Goal: Transaction & Acquisition: Purchase product/service

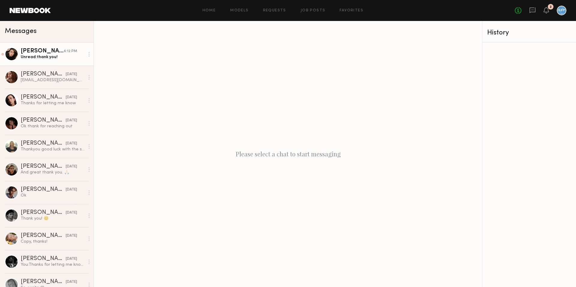
click at [26, 57] on div "Unread: thank you!" at bounding box center [53, 57] width 64 height 6
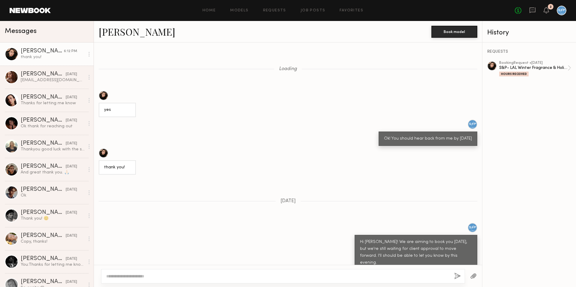
scroll to position [223, 0]
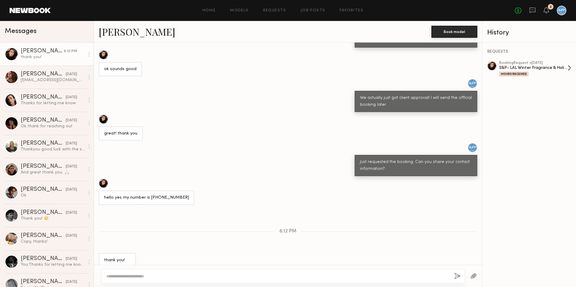
click at [560, 64] on div "booking Request • [DATE]" at bounding box center [533, 63] width 68 height 4
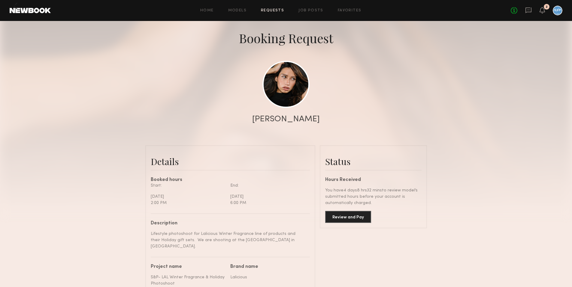
scroll to position [108, 0]
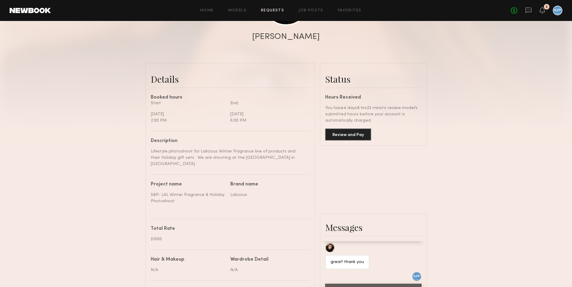
click at [348, 127] on div "Review and Pay" at bounding box center [373, 132] width 96 height 17
click at [351, 133] on button "Review and Pay" at bounding box center [348, 134] width 46 height 12
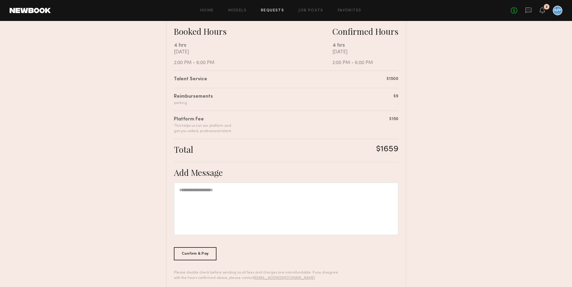
scroll to position [110, 0]
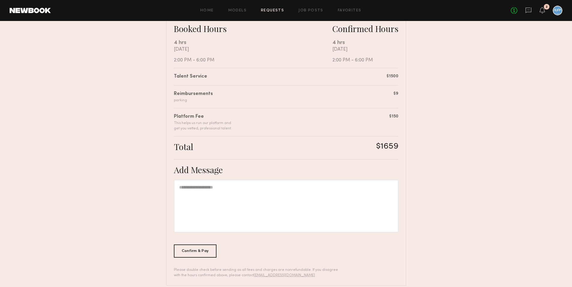
click at [281, 197] on div at bounding box center [286, 206] width 224 height 53
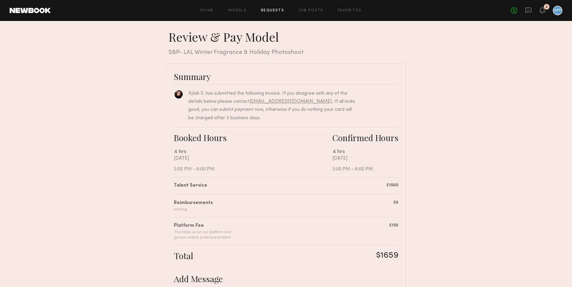
scroll to position [111, 0]
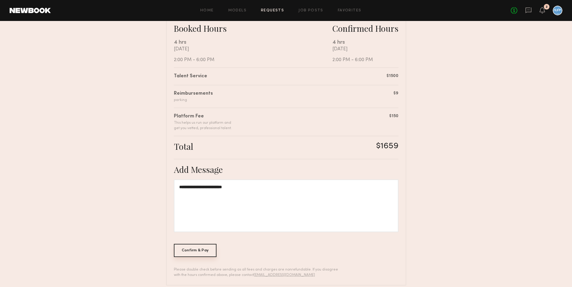
click at [191, 250] on div "Confirm & Pay" at bounding box center [195, 250] width 43 height 13
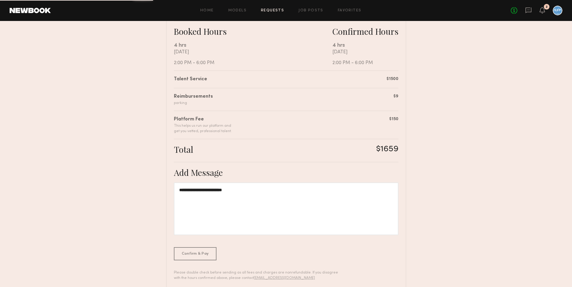
scroll to position [102, 0]
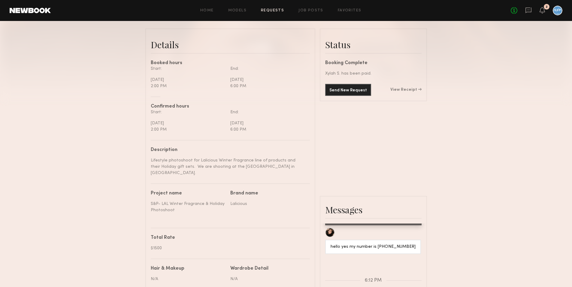
scroll to position [142, 0]
click at [406, 90] on link "View Receipt" at bounding box center [405, 91] width 31 height 4
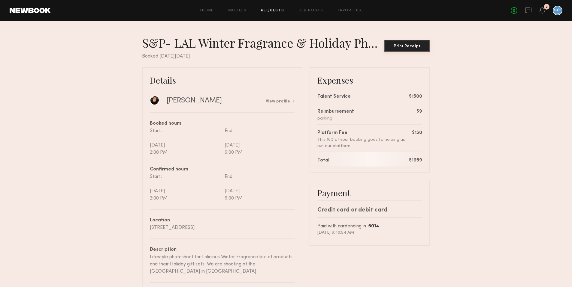
click at [399, 48] on div "Print Receipt" at bounding box center [406, 46] width 41 height 4
click at [270, 8] on div "Home Models Requests Job Posts Favorites Sign Out No fees up to $5,000 2" at bounding box center [306, 11] width 511 height 10
click at [272, 9] on link "Requests" at bounding box center [272, 11] width 23 height 4
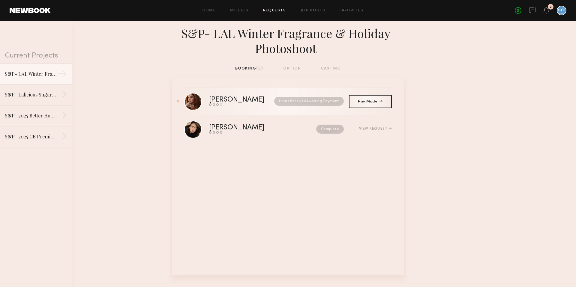
click at [328, 103] on nb-request-status "Hours Received Awaiting Payment" at bounding box center [309, 101] width 70 height 9
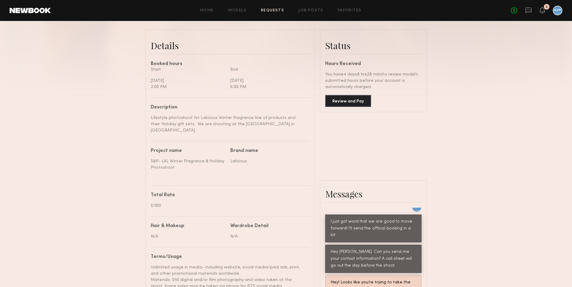
scroll to position [161, 0]
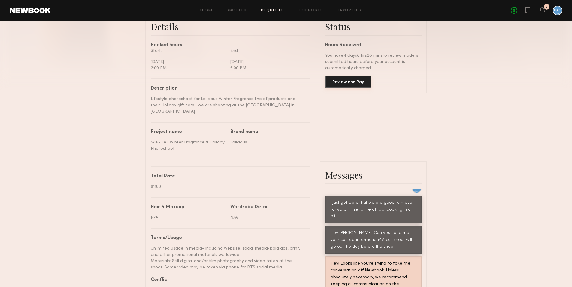
click at [350, 83] on button "Review and Pay" at bounding box center [348, 82] width 46 height 12
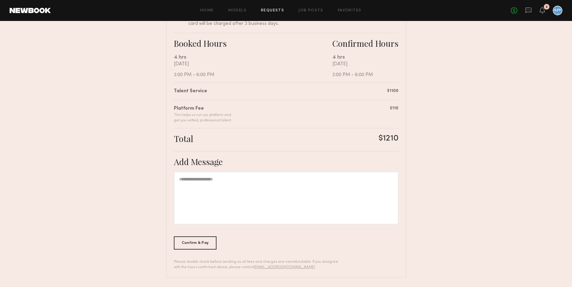
scroll to position [96, 0]
click at [482, 40] on nb-booking-payment "Review & Pay Model Review & Pay Model S&P- LAL Winter Fragrance & Holiday Photo…" at bounding box center [286, 106] width 572 height 343
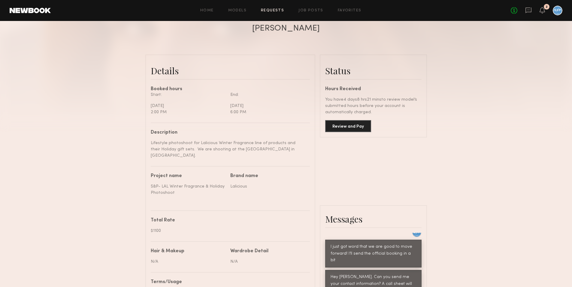
scroll to position [88, 0]
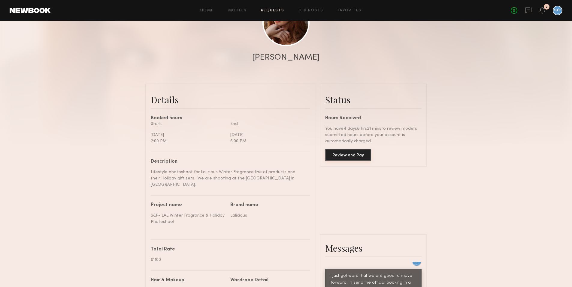
click at [353, 155] on button "Review and Pay" at bounding box center [348, 155] width 46 height 12
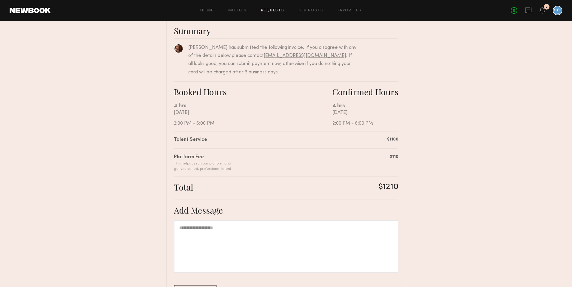
scroll to position [79, 0]
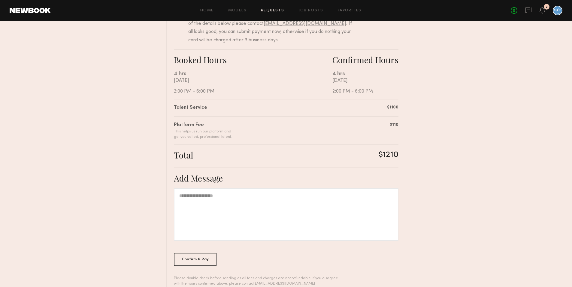
click at [331, 206] on div at bounding box center [286, 214] width 224 height 53
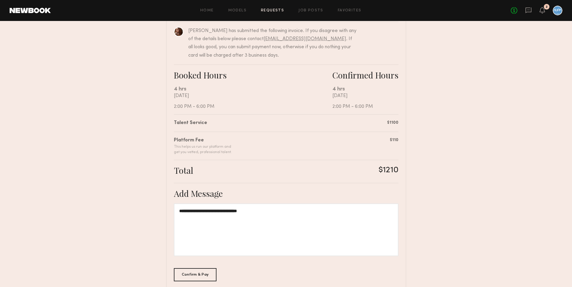
scroll to position [96, 0]
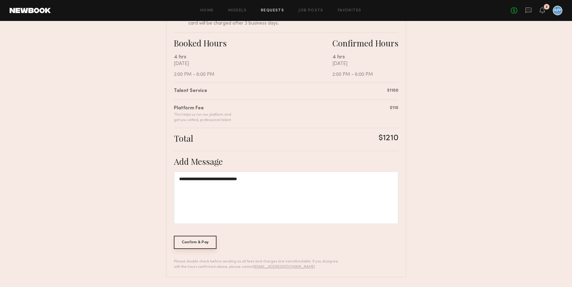
click at [182, 247] on div "Confirm & Pay" at bounding box center [195, 242] width 43 height 13
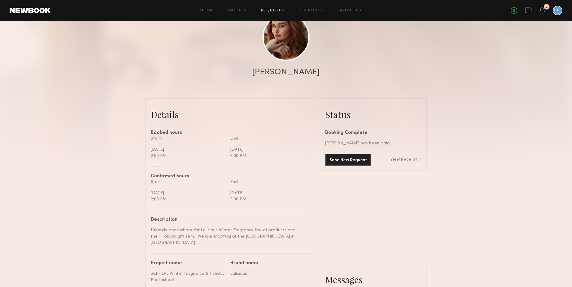
scroll to position [116, 0]
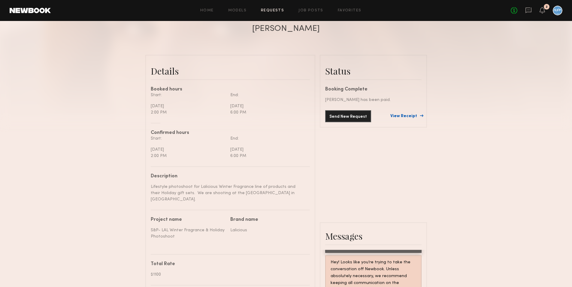
click at [408, 117] on link "View Receipt" at bounding box center [405, 116] width 31 height 4
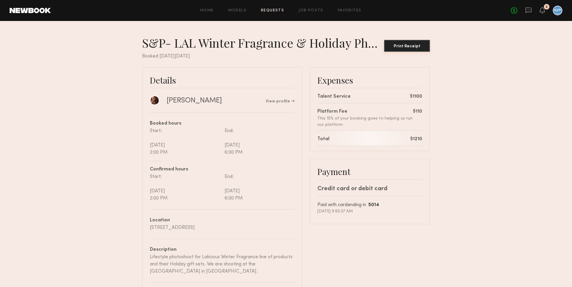
click at [409, 46] on div "Print Receipt" at bounding box center [406, 46] width 41 height 4
click at [209, 10] on link "Home" at bounding box center [207, 11] width 14 height 4
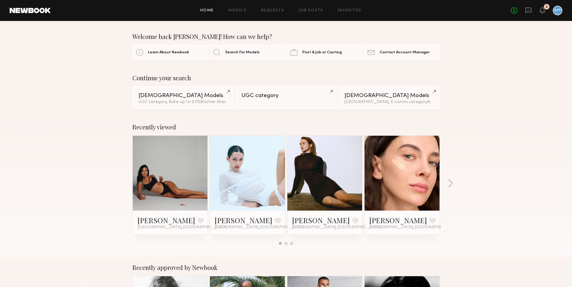
click at [244, 13] on div "Home Models Requests Job Posts Favorites Sign Out No fees up to $5,000 2" at bounding box center [306, 11] width 511 height 10
click at [275, 11] on link "Requests" at bounding box center [272, 11] width 23 height 4
